Goal: Task Accomplishment & Management: Manage account settings

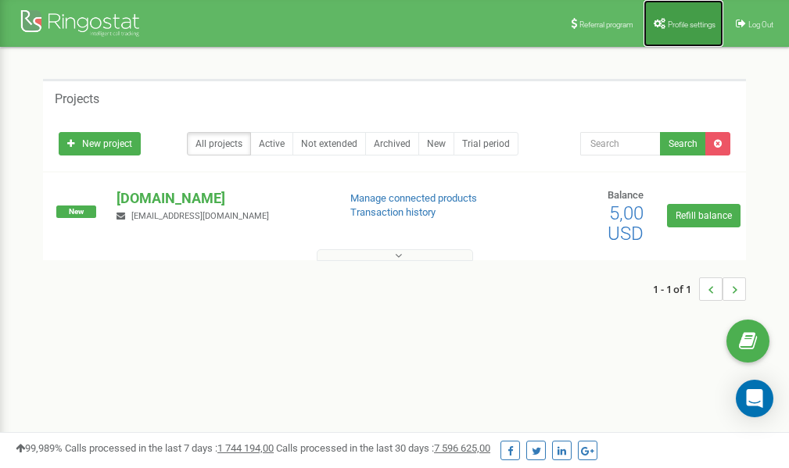
click at [676, 24] on span "Profile settings" at bounding box center [692, 24] width 48 height 9
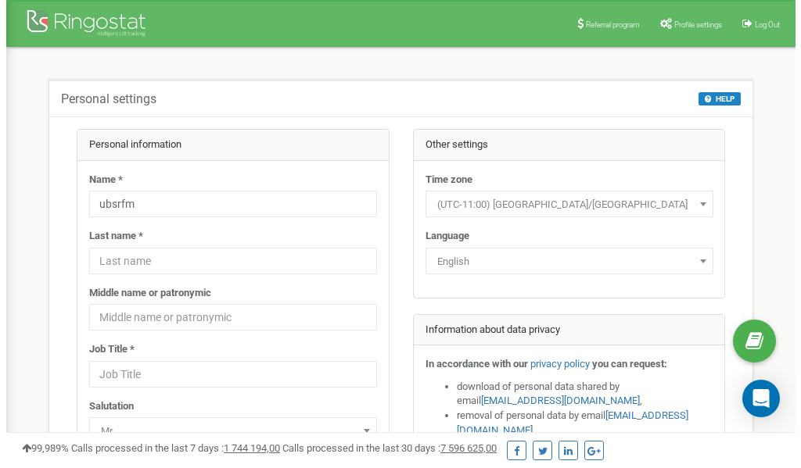
scroll to position [78, 0]
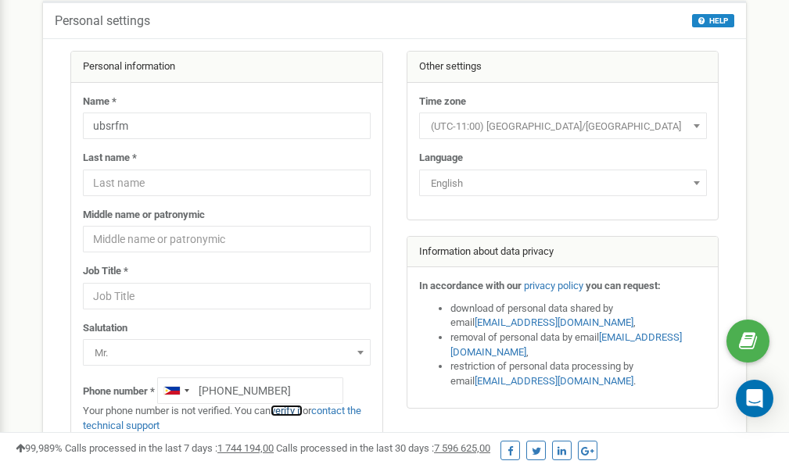
click at [292, 411] on link "verify it" at bounding box center [287, 411] width 32 height 12
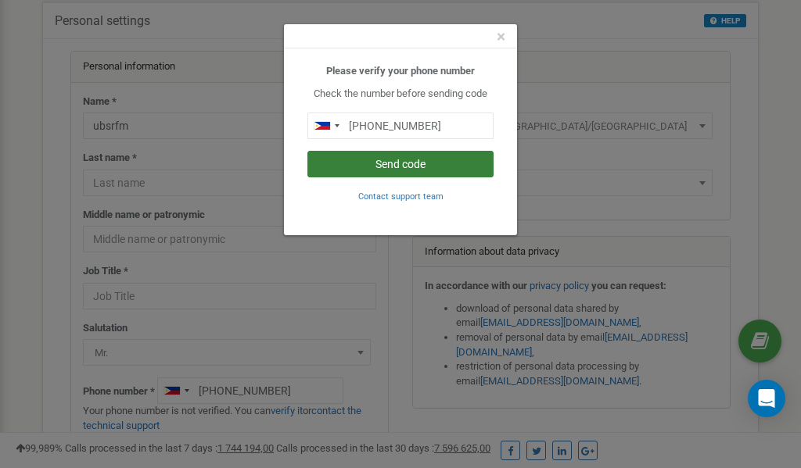
click at [380, 160] on button "Send code" at bounding box center [400, 164] width 186 height 27
